Goal: Book appointment/travel/reservation

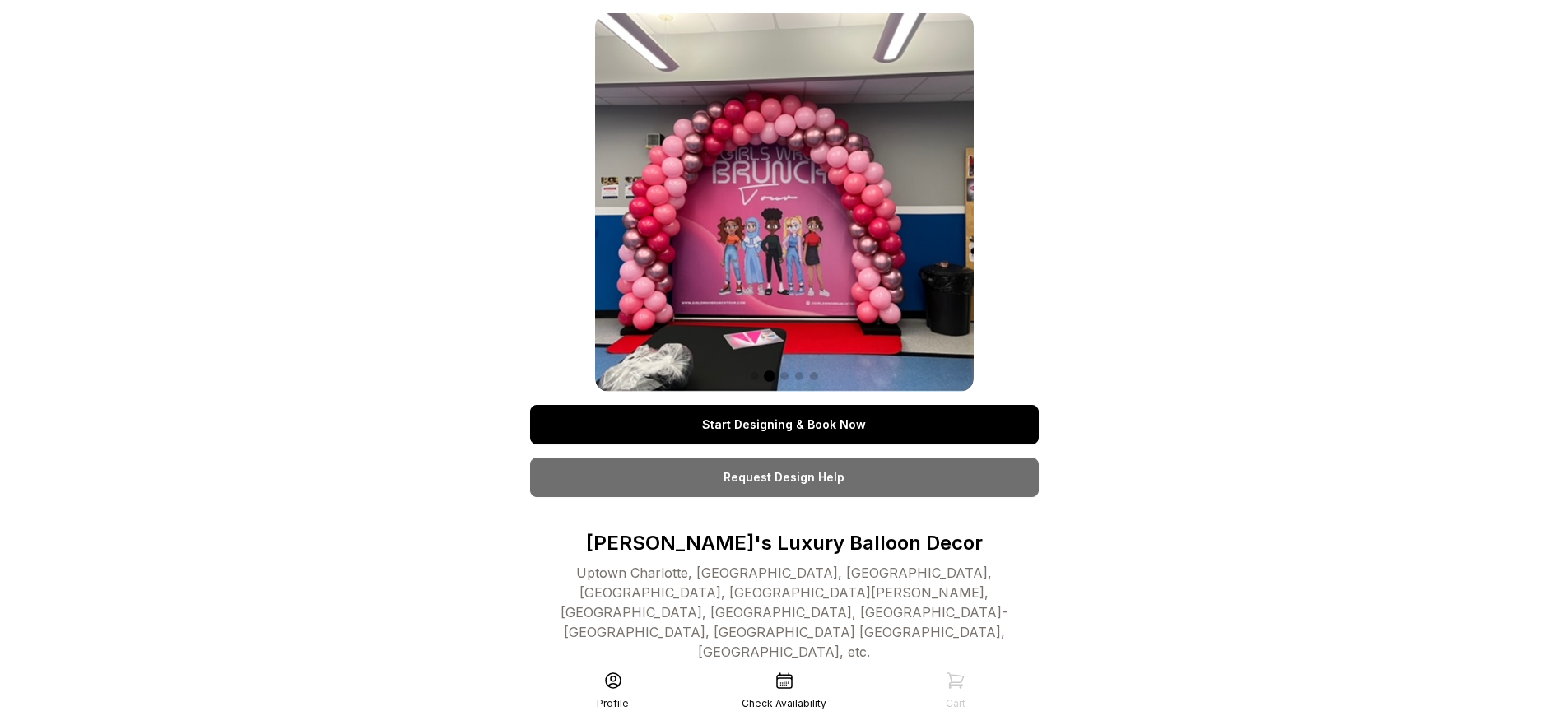
click at [784, 425] on link "Start Designing & Book Now" at bounding box center [784, 424] width 508 height 40
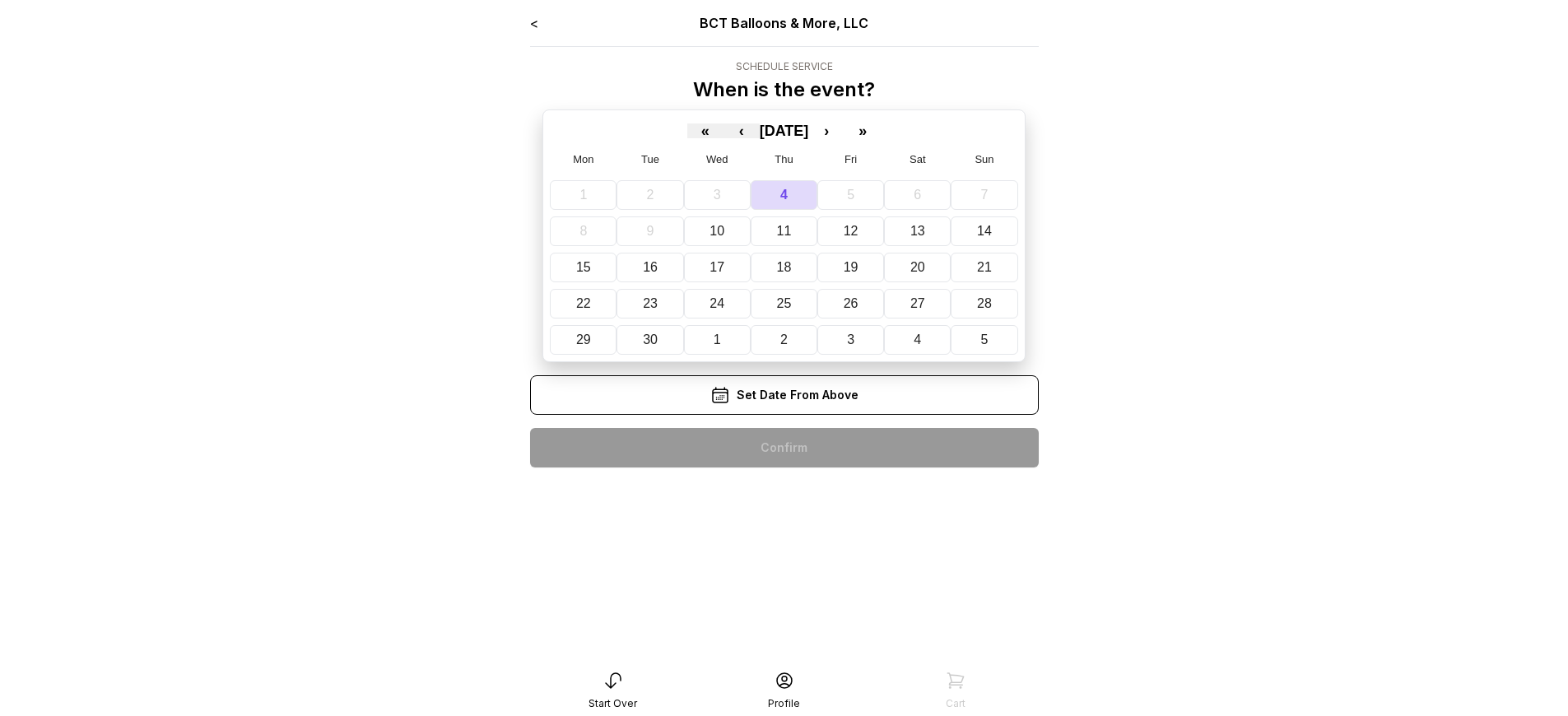
click at [784, 447] on div "< BCT Balloons & More, LLC Schedule Service When is the event? « ‹ September 20…" at bounding box center [784, 246] width 508 height 468
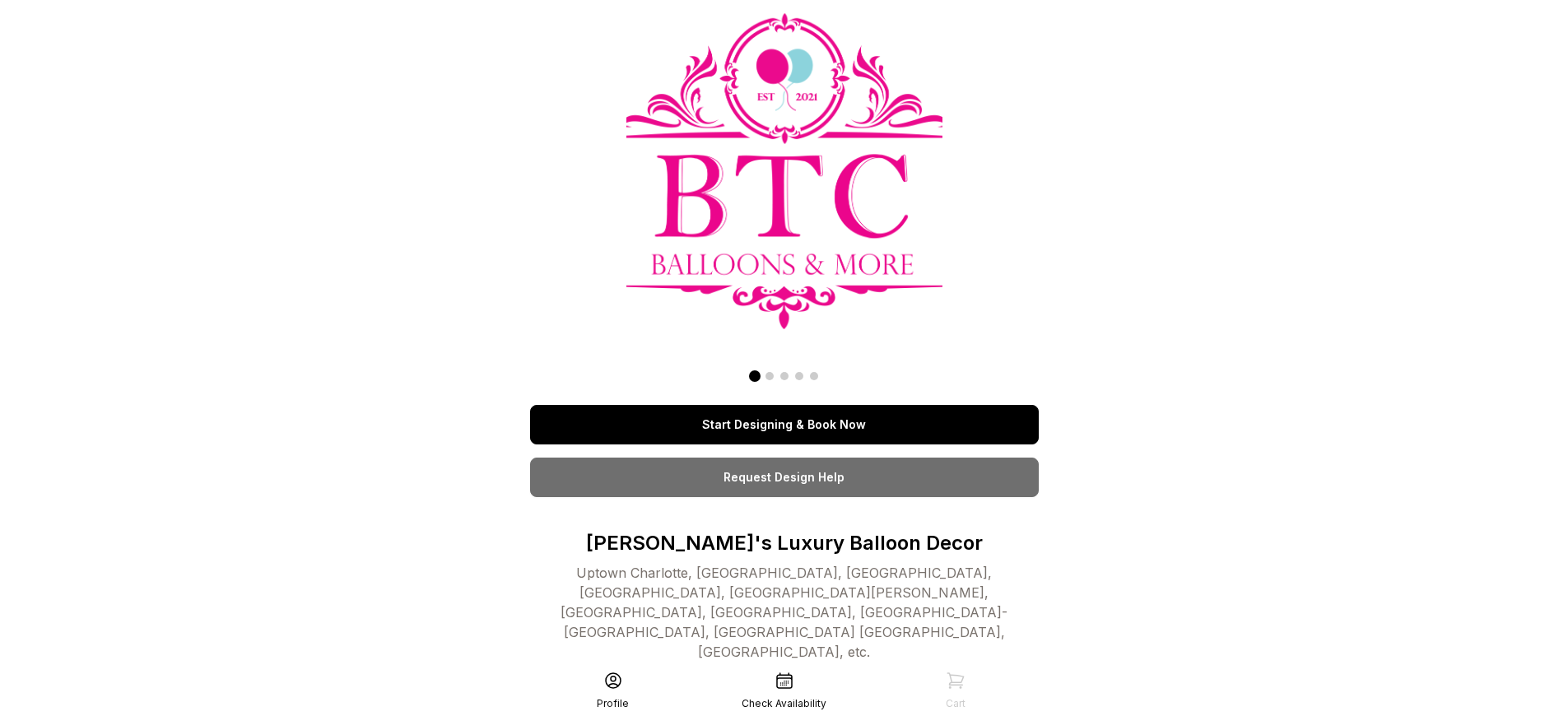
click at [784, 425] on link "Start Designing & Book Now" at bounding box center [784, 424] width 508 height 40
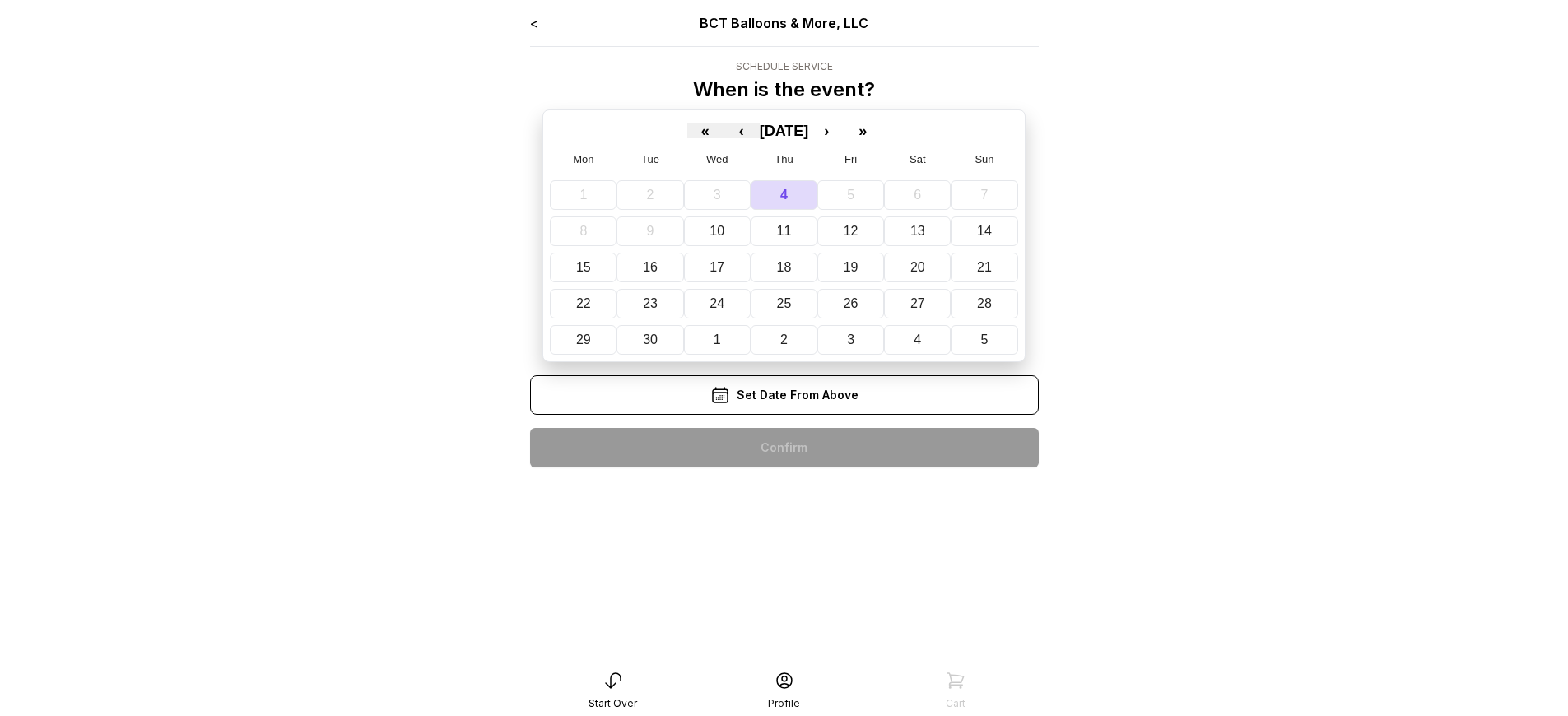
click at [784, 447] on div "< BCT Balloons & More, LLC Schedule Service When is the event? « ‹ September 20…" at bounding box center [784, 246] width 508 height 468
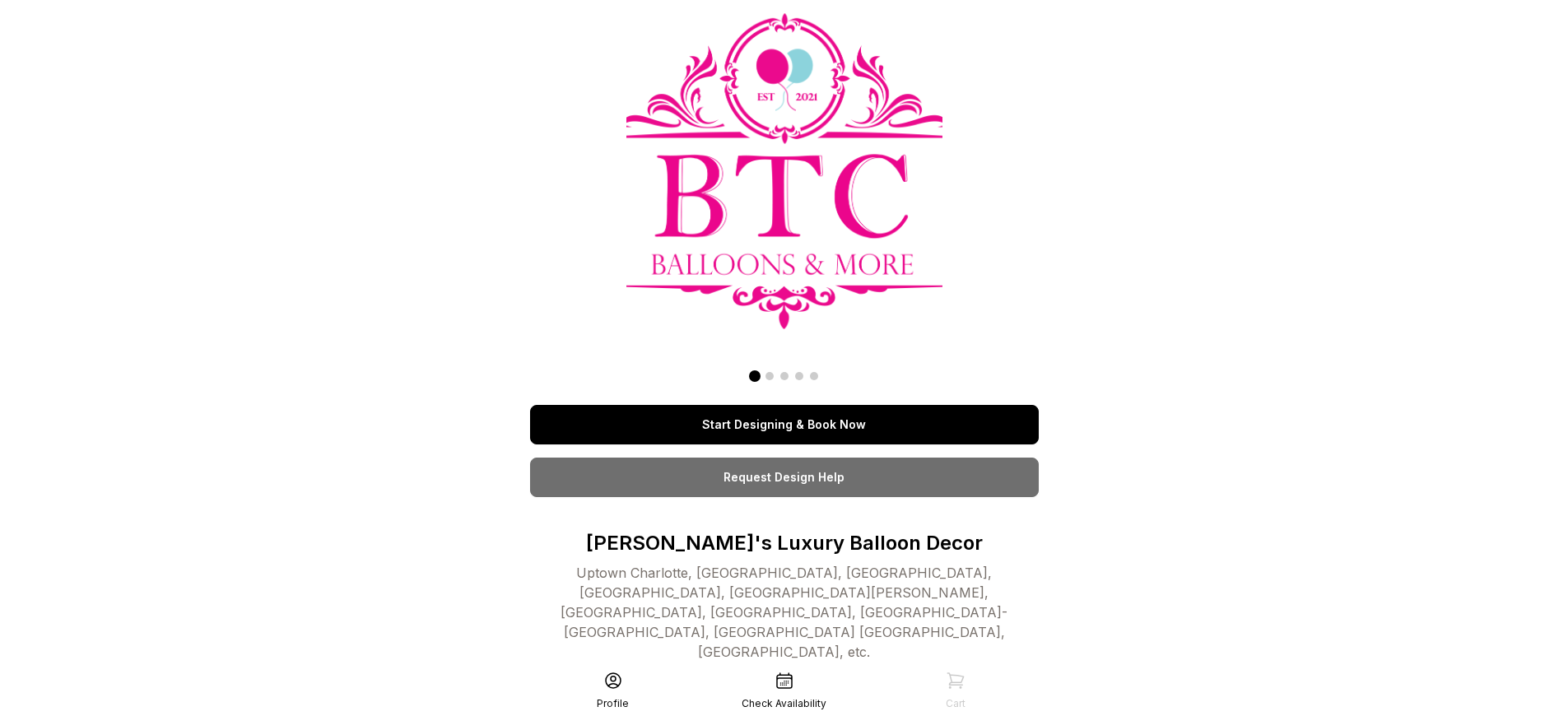
click at [784, 425] on link "Start Designing & Book Now" at bounding box center [784, 424] width 508 height 40
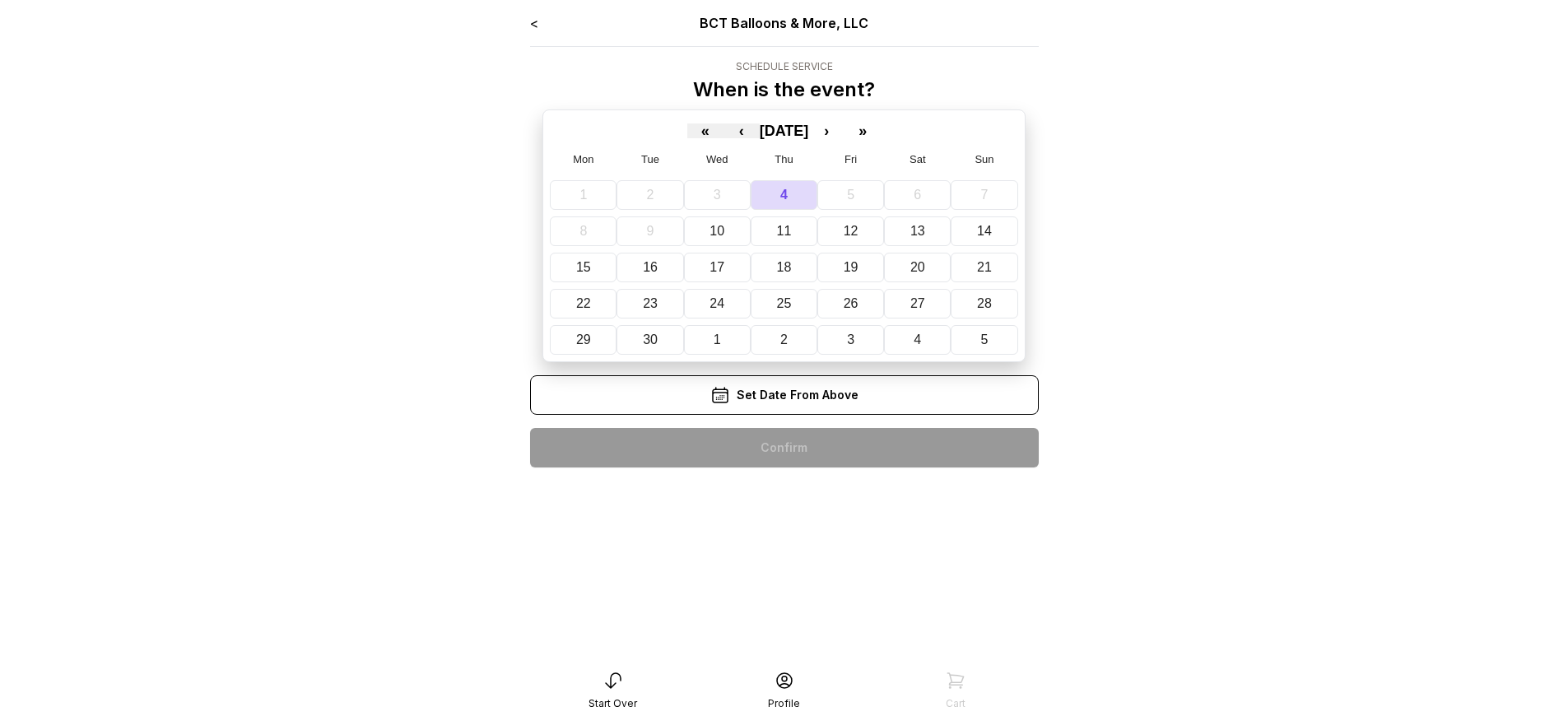
click at [784, 447] on div "< BCT Balloons & More, LLC Schedule Service When is the event? « ‹ September 20…" at bounding box center [784, 246] width 508 height 468
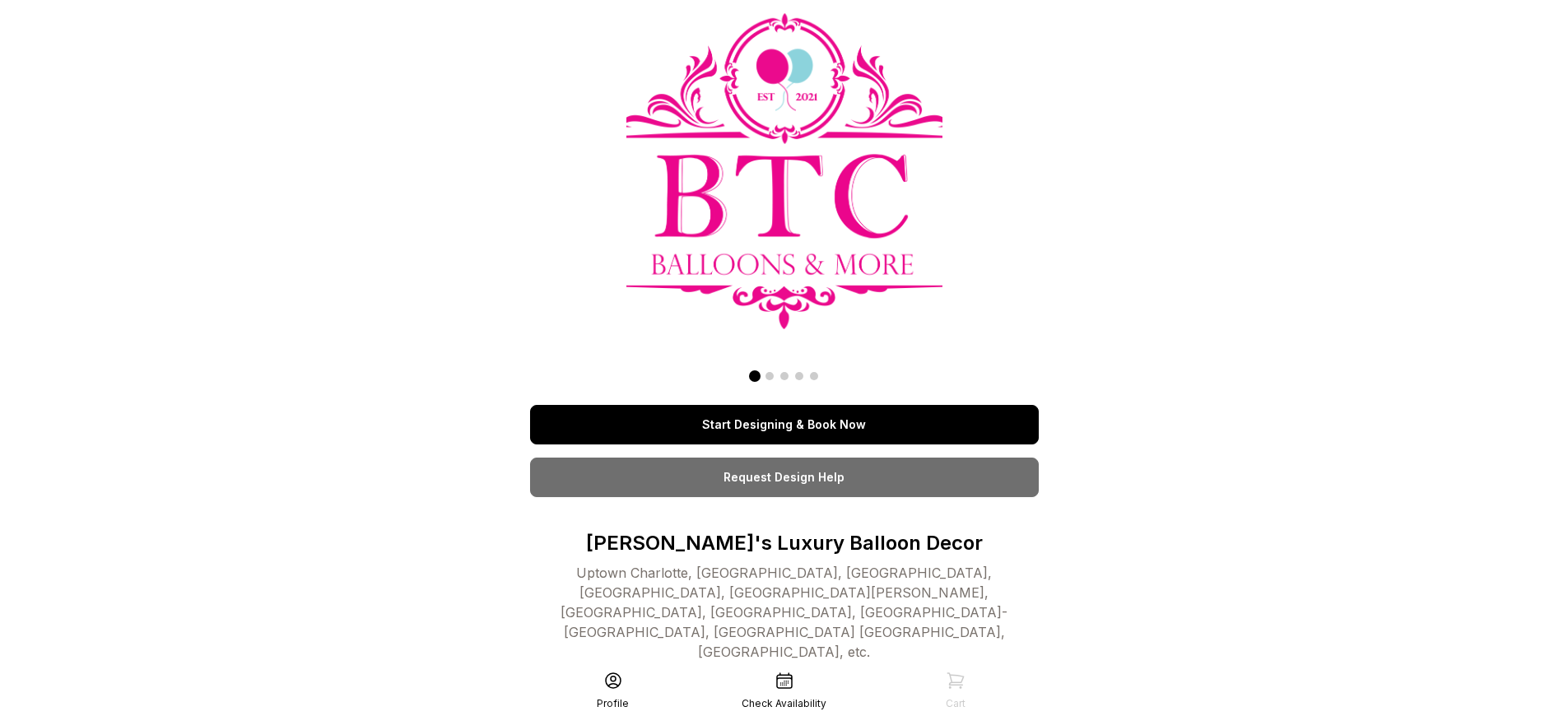
click at [784, 425] on link "Start Designing & Book Now" at bounding box center [784, 424] width 508 height 40
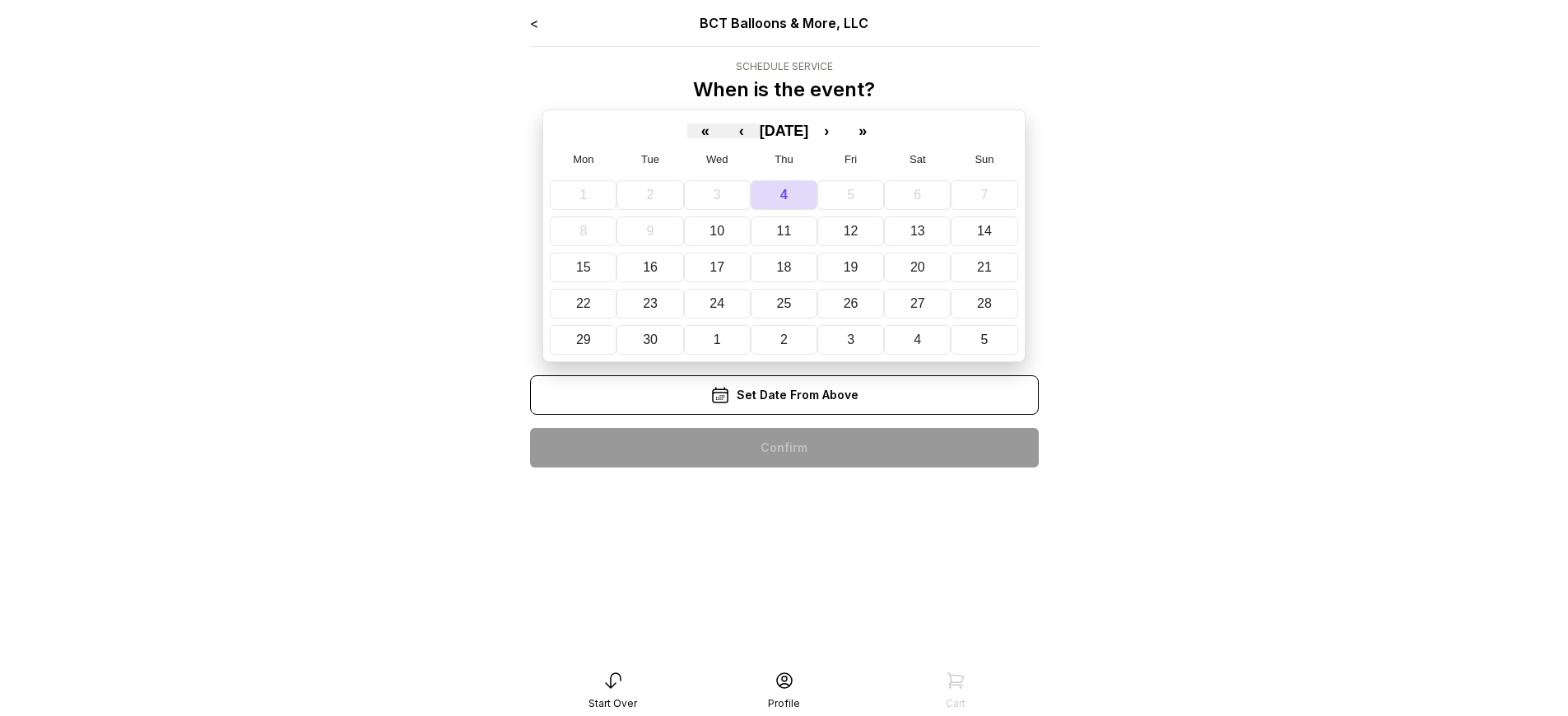
click at [784, 447] on div "< BCT Balloons & More, LLC Schedule Service When is the event? « ‹ [DATE] › » M…" at bounding box center [784, 246] width 508 height 468
click at [784, 447] on div "< BCT Balloons & More, LLC Schedule Service When is the event? « ‹ September 20…" at bounding box center [784, 246] width 508 height 468
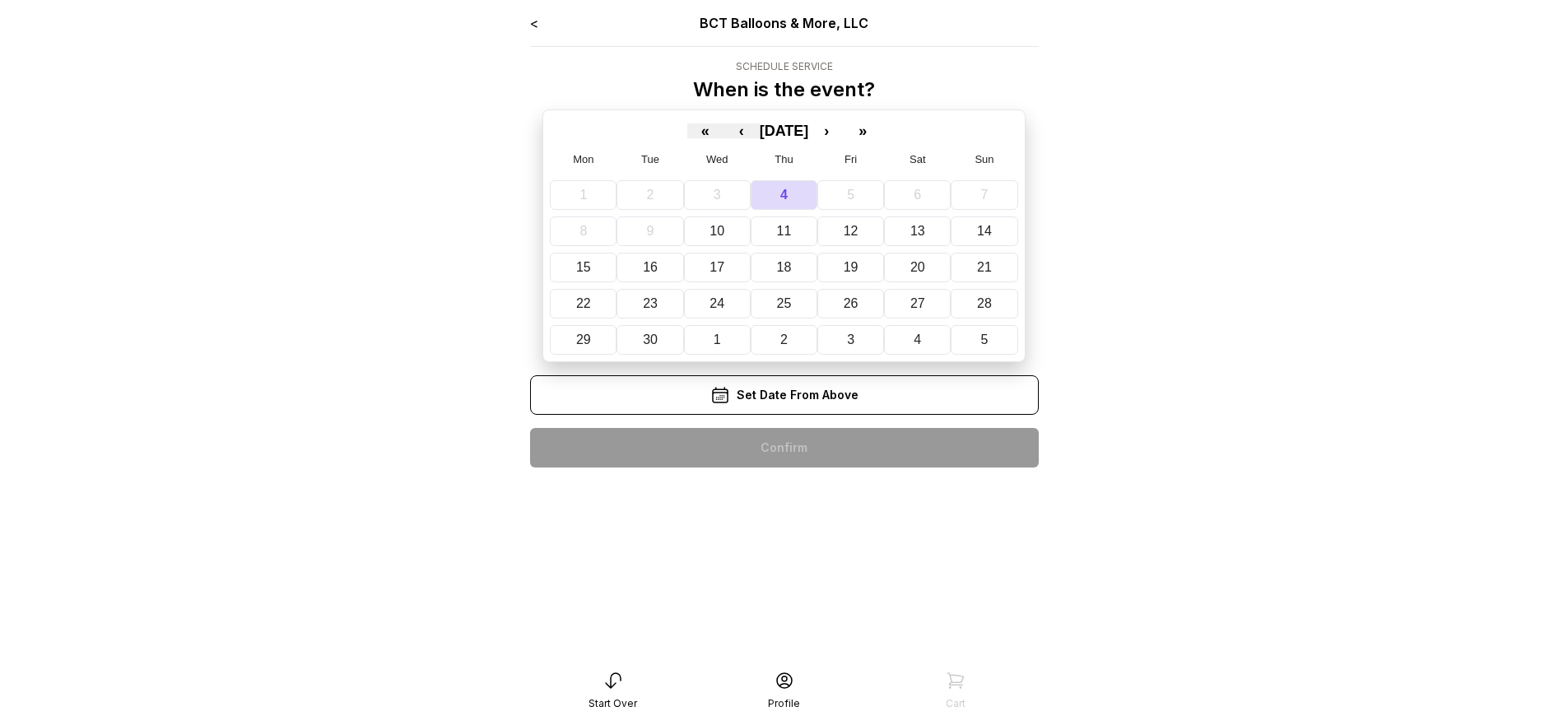
click at [784, 447] on div "< BCT Balloons & More, LLC Schedule Service When is the event? « ‹ September 20…" at bounding box center [784, 246] width 508 height 468
click at [784, 447] on div "< BCT Balloons & More, LLC Schedule Service When is the event? « ‹ [DATE] › » M…" at bounding box center [784, 246] width 508 height 468
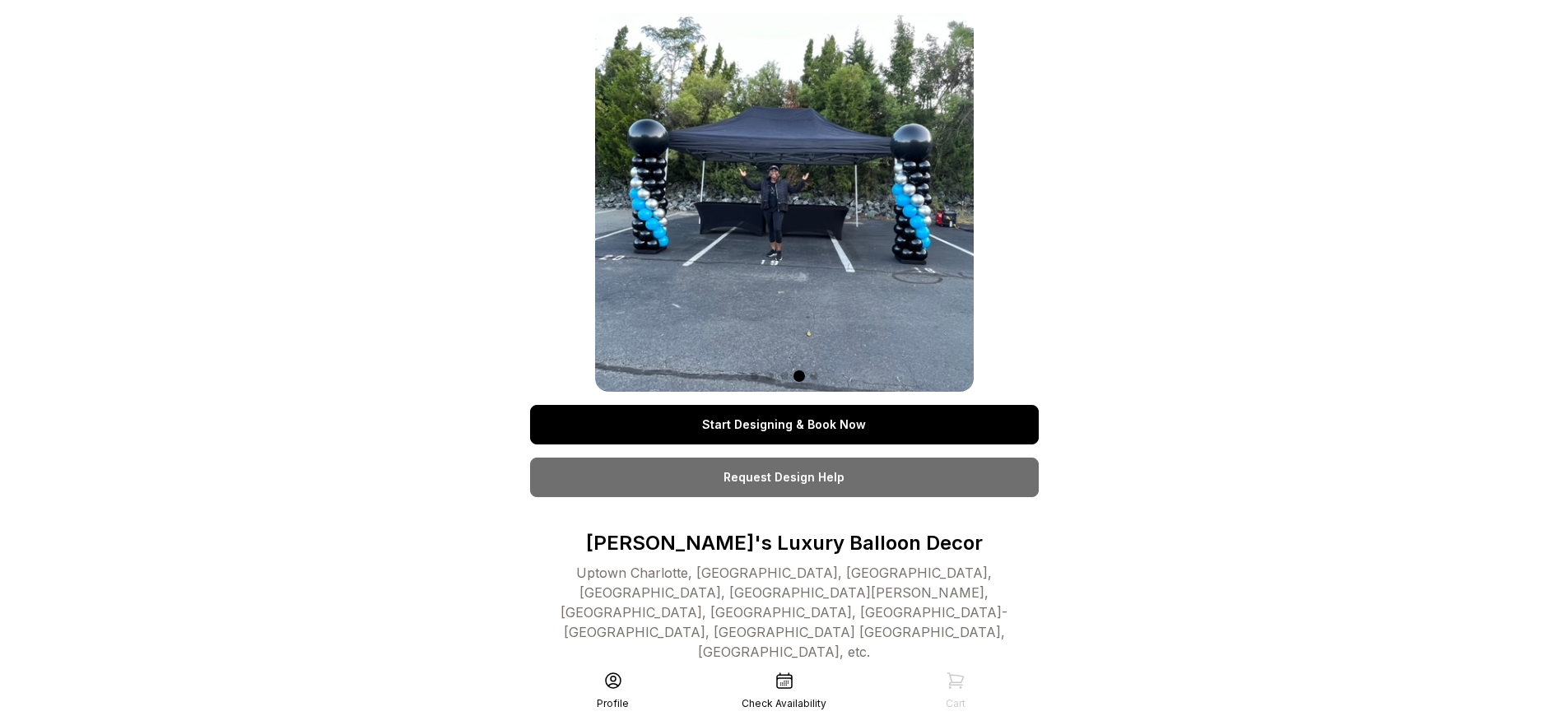
click at [784, 425] on link "Start Designing & Book Now" at bounding box center [784, 424] width 508 height 40
